Goal: Transaction & Acquisition: Obtain resource

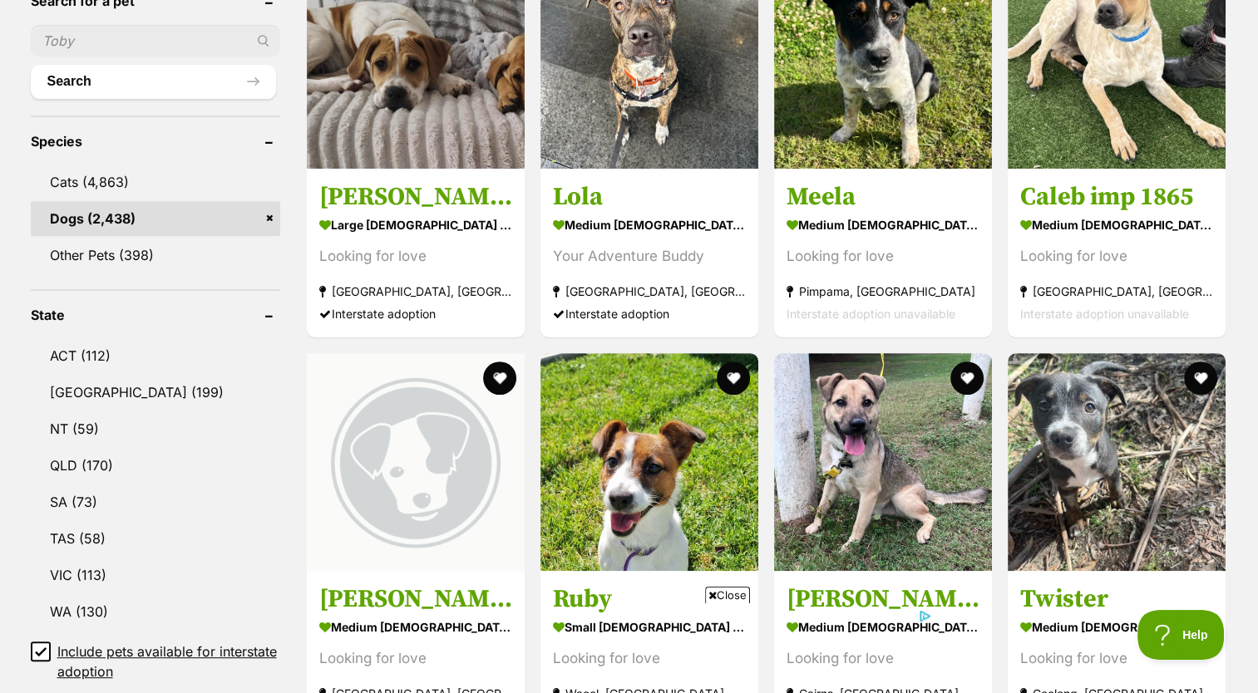
scroll to position [582, 0]
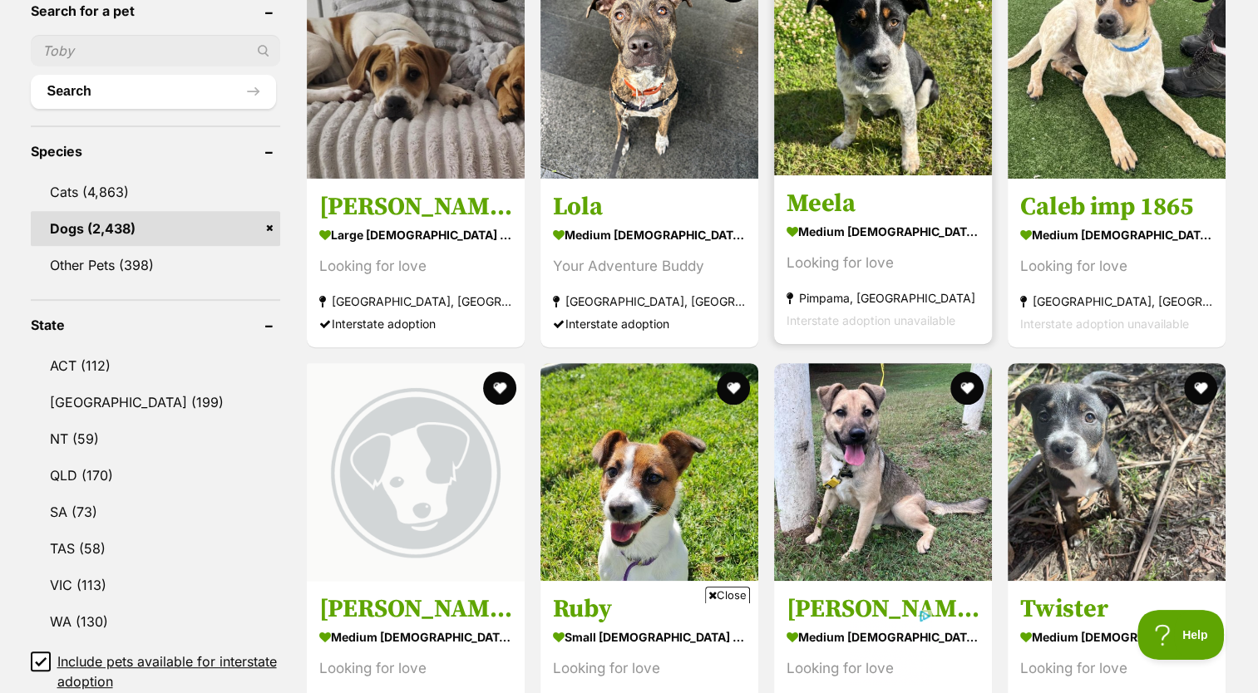
click at [889, 237] on strong "medium [DEMOGRAPHIC_DATA] Dog" at bounding box center [883, 232] width 193 height 24
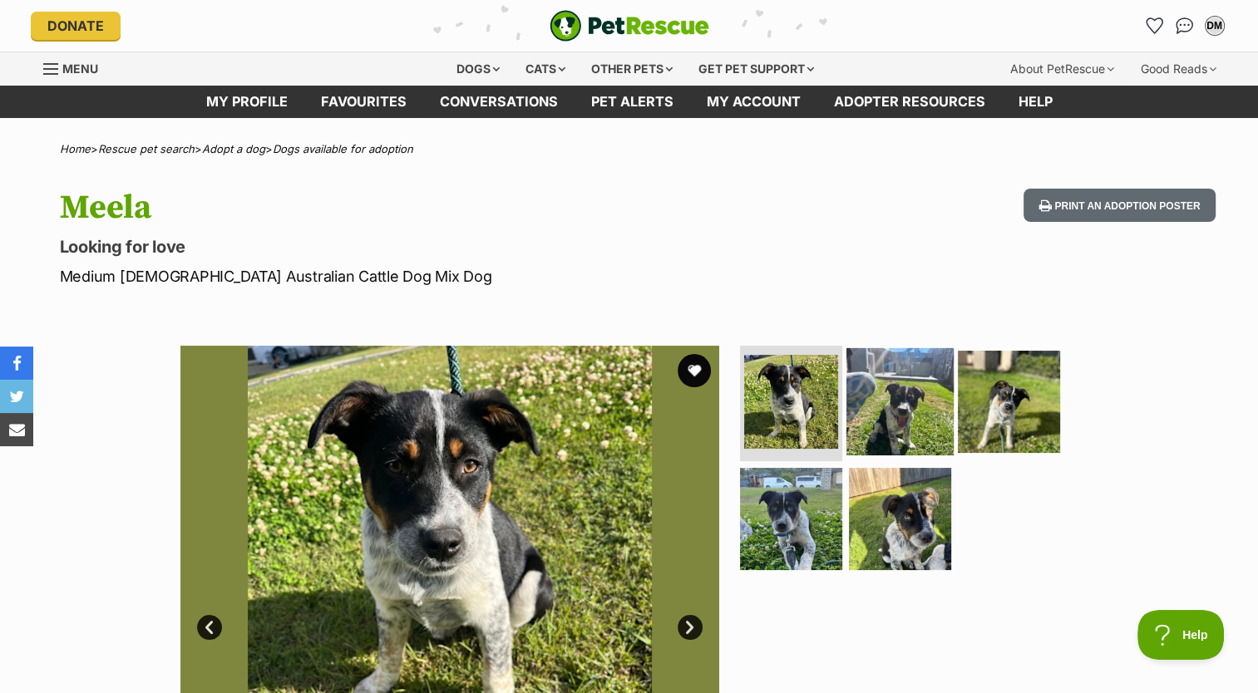
click at [908, 387] on img at bounding box center [899, 401] width 107 height 107
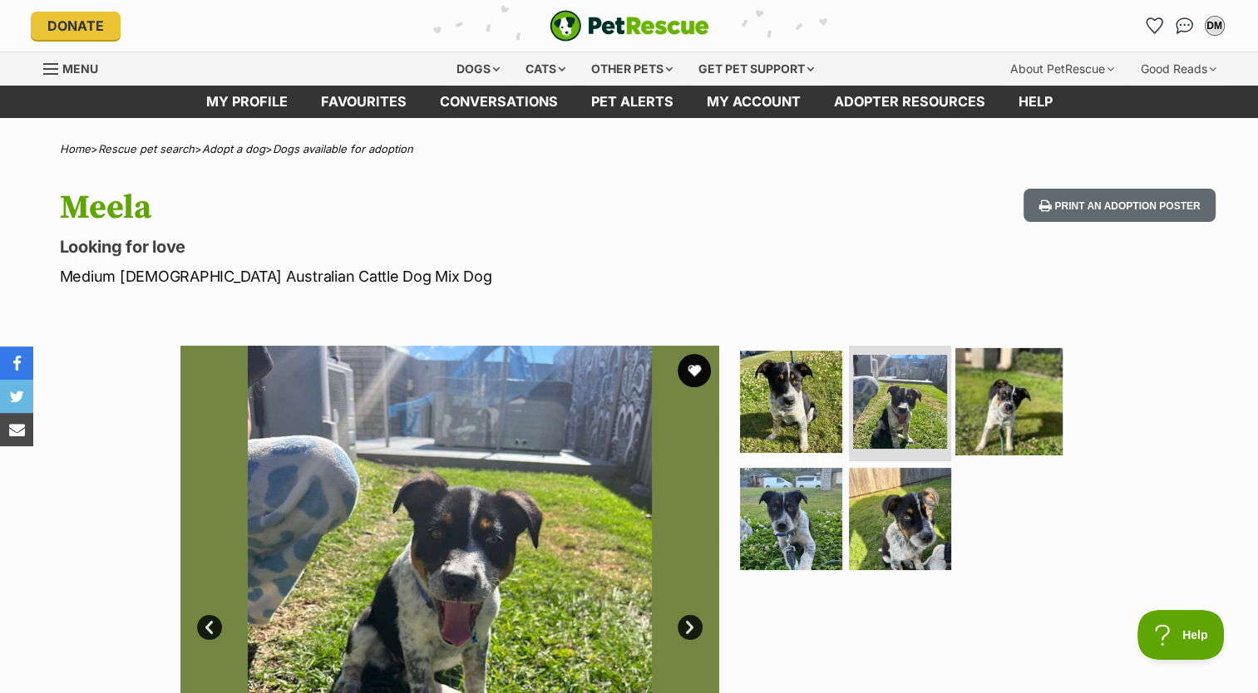
click at [1004, 378] on img at bounding box center [1008, 401] width 107 height 107
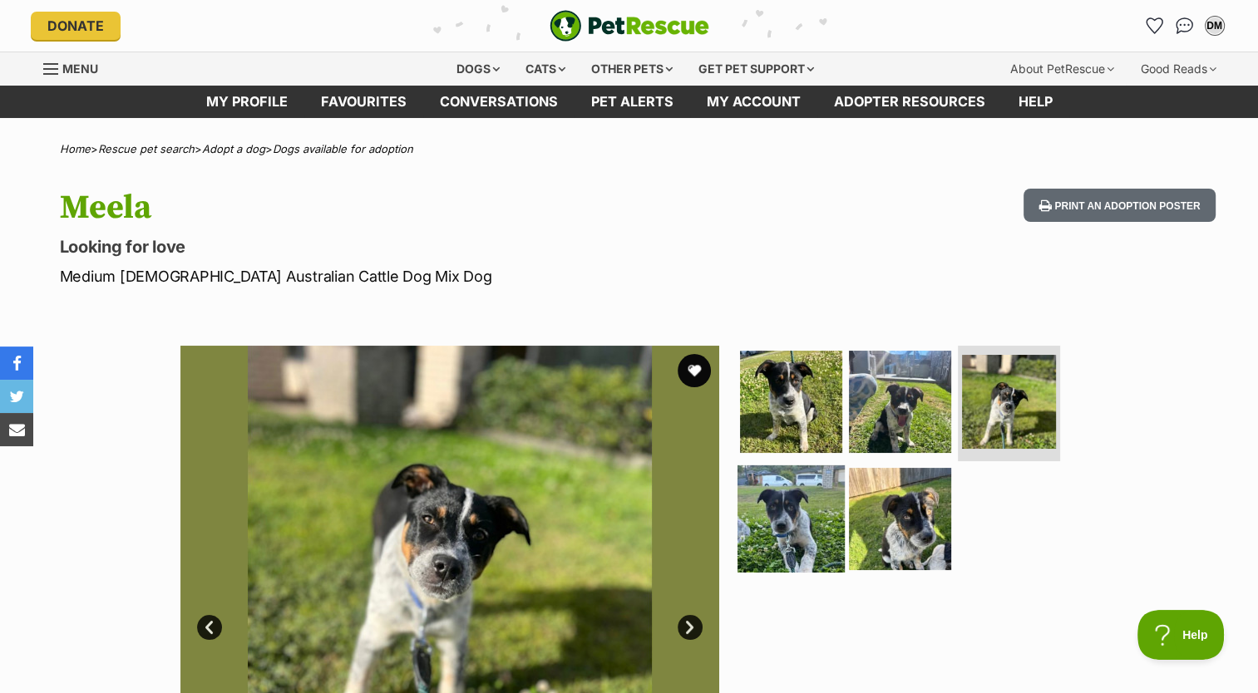
click at [767, 541] on img at bounding box center [790, 519] width 107 height 107
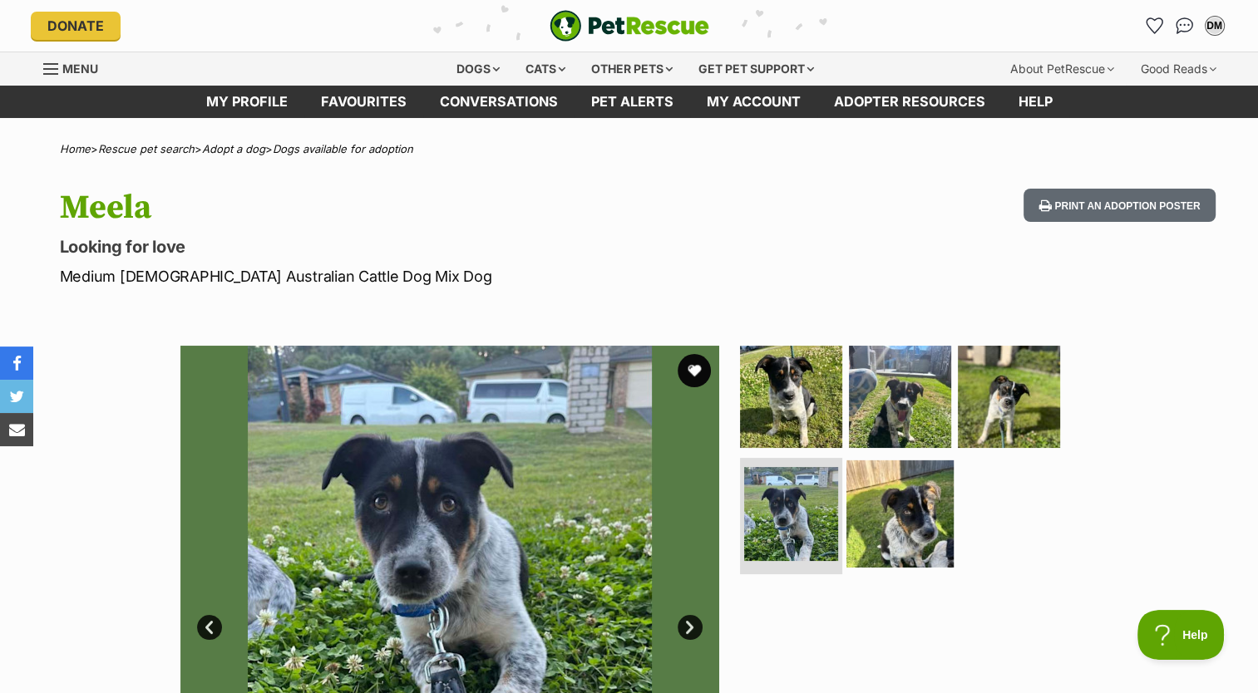
click at [930, 524] on img at bounding box center [899, 514] width 107 height 107
